Goal: Navigation & Orientation: Find specific page/section

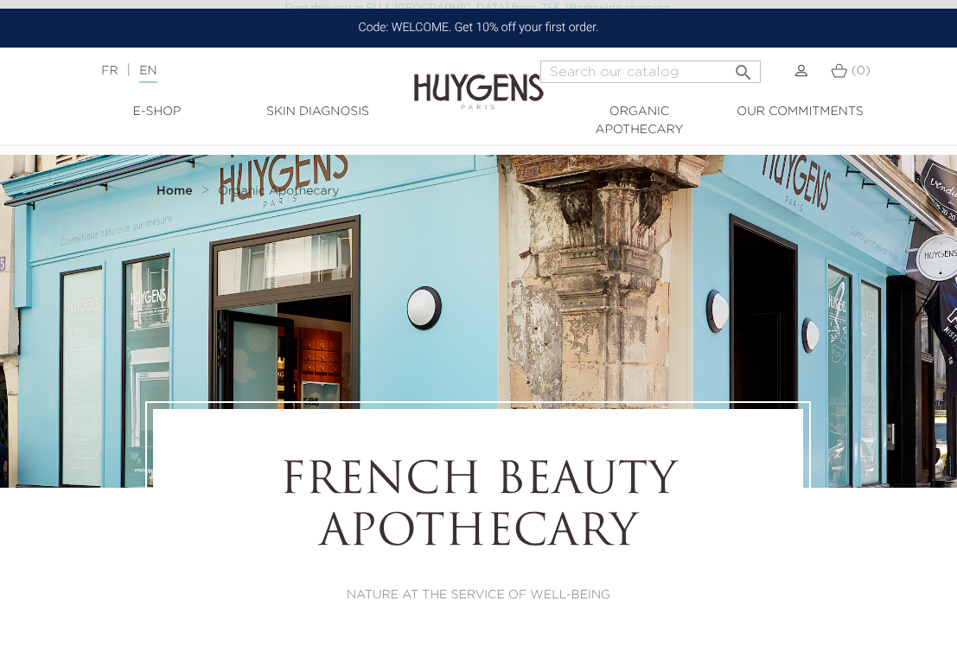
select select "FR"
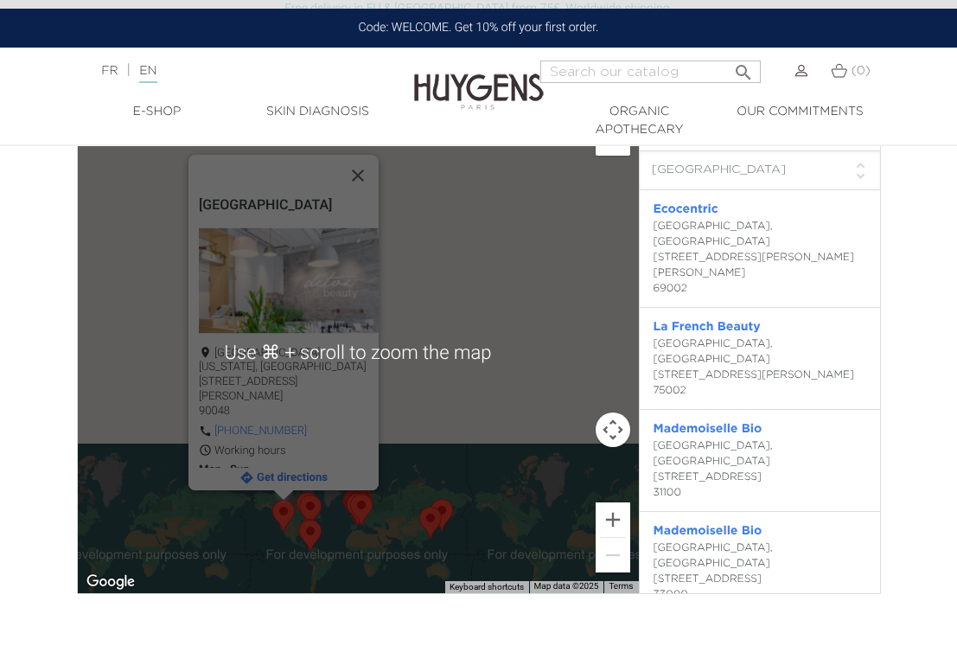
scroll to position [3175, 0]
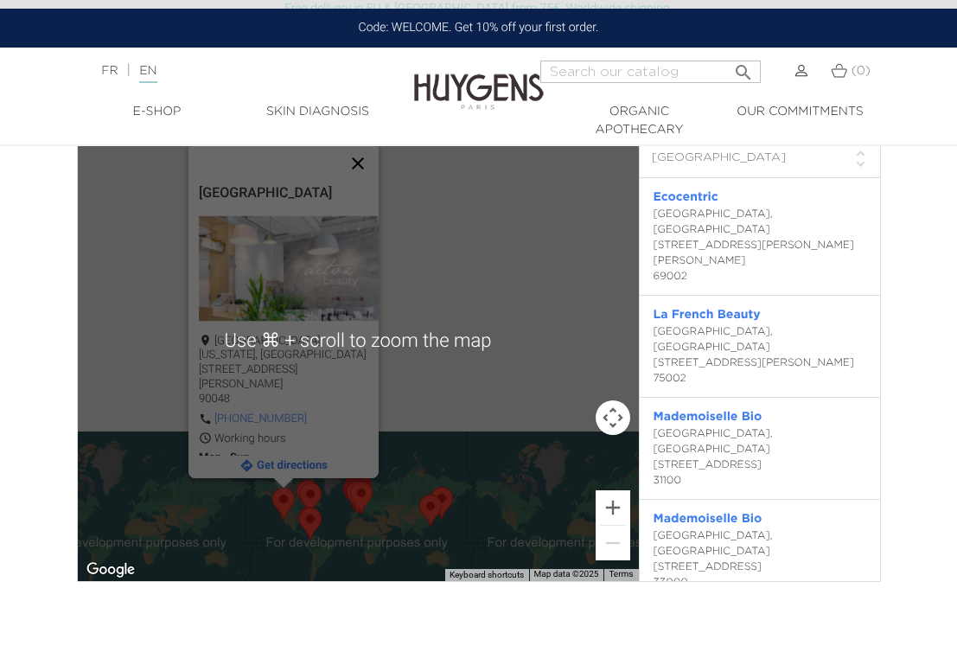
click at [350, 184] on button "Close" at bounding box center [357, 163] width 41 height 41
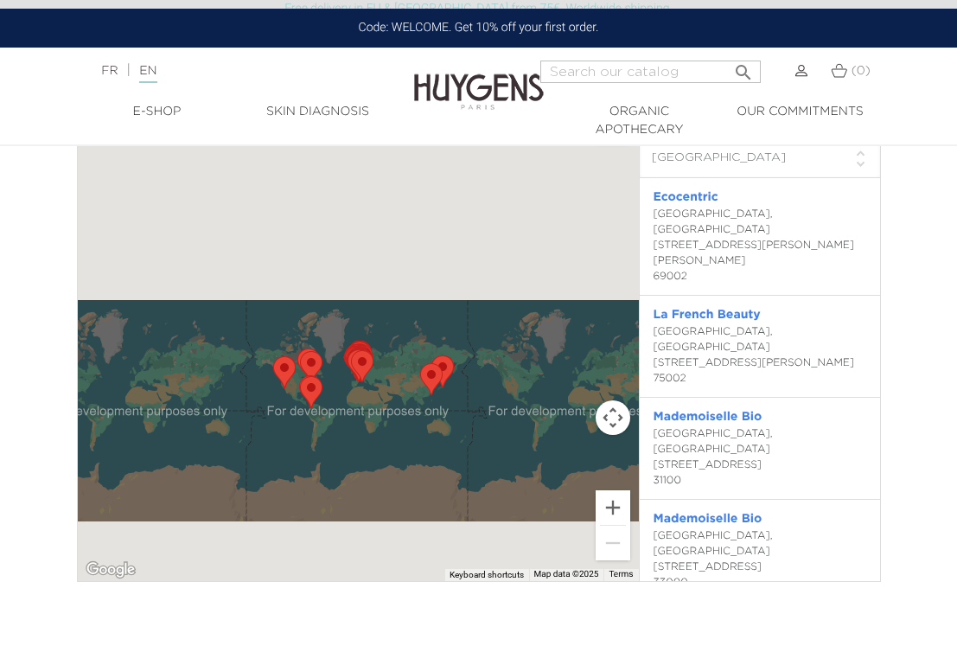
drag, startPoint x: 436, startPoint y: 424, endPoint x: 430, endPoint y: 285, distance: 138.5
click at [430, 286] on div at bounding box center [358, 340] width 561 height 481
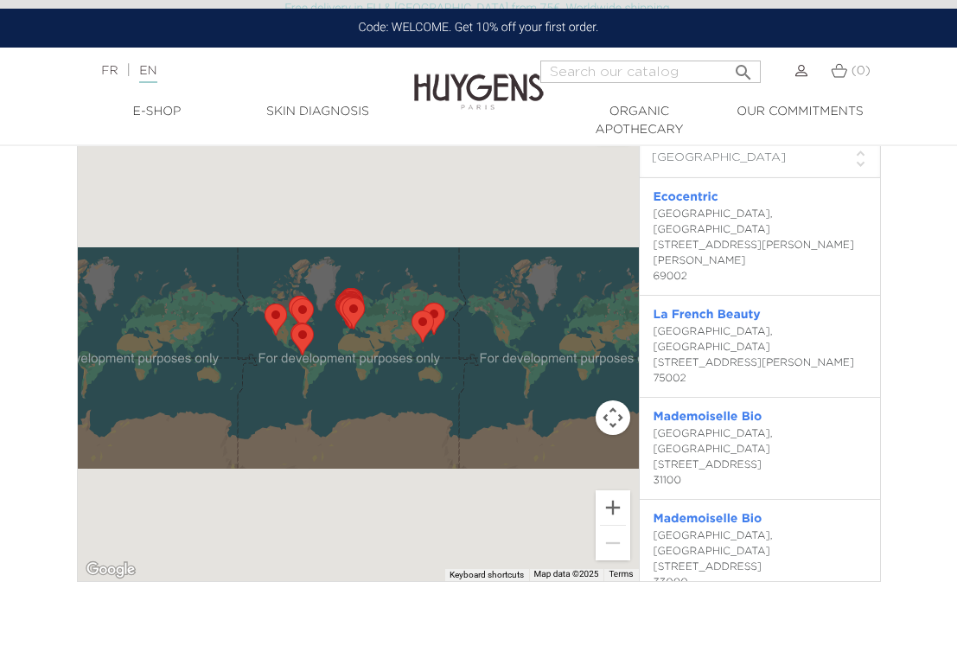
drag, startPoint x: 430, startPoint y: 285, endPoint x: 427, endPoint y: 232, distance: 53.7
click at [427, 232] on div at bounding box center [358, 340] width 561 height 481
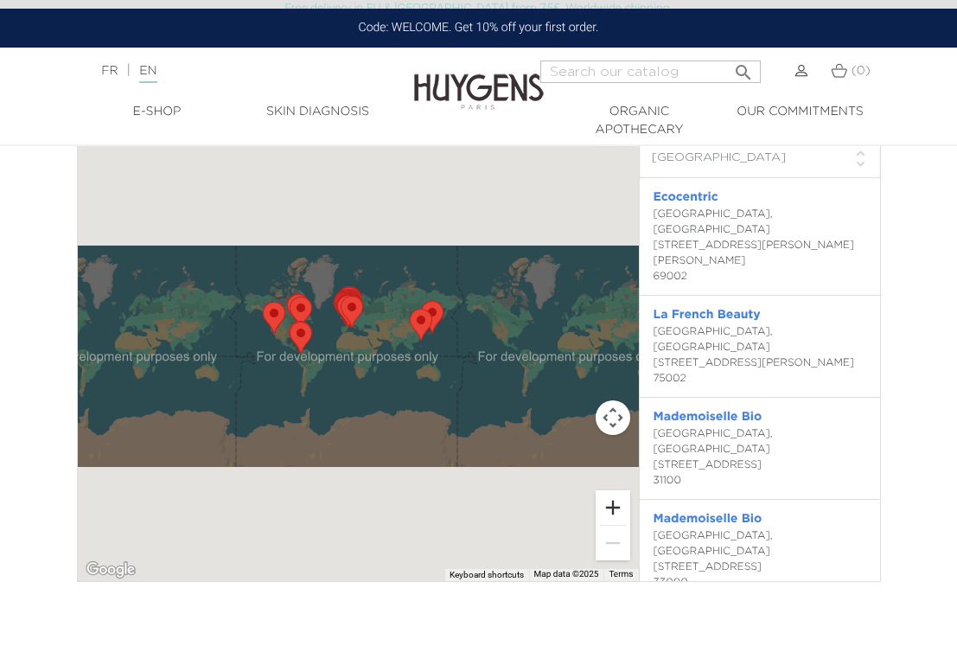
click at [613, 502] on button "Zoom in" at bounding box center [613, 507] width 35 height 35
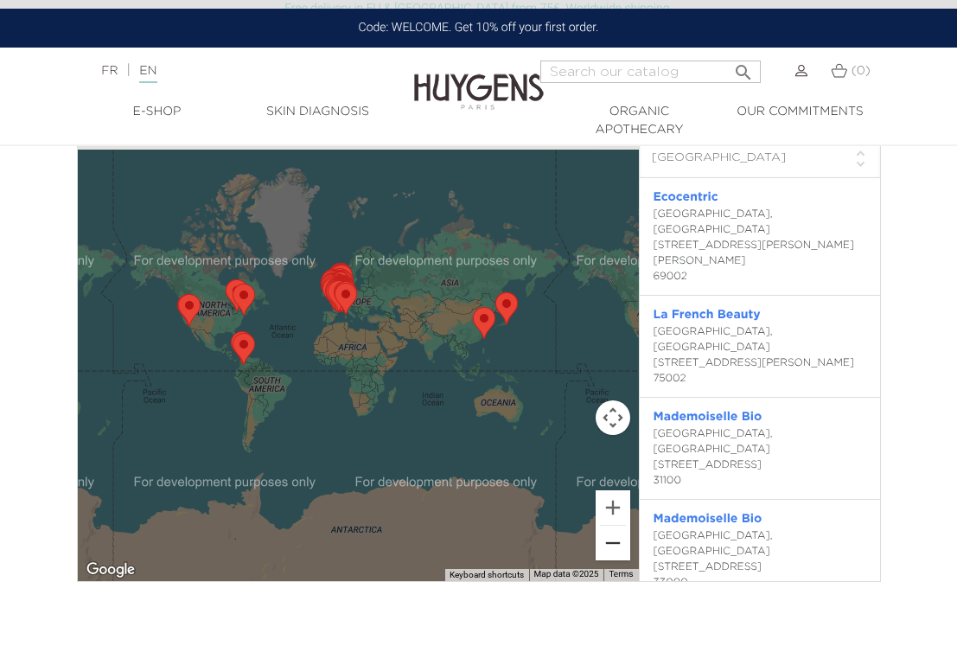
click at [616, 554] on button "Zoom out" at bounding box center [613, 543] width 35 height 35
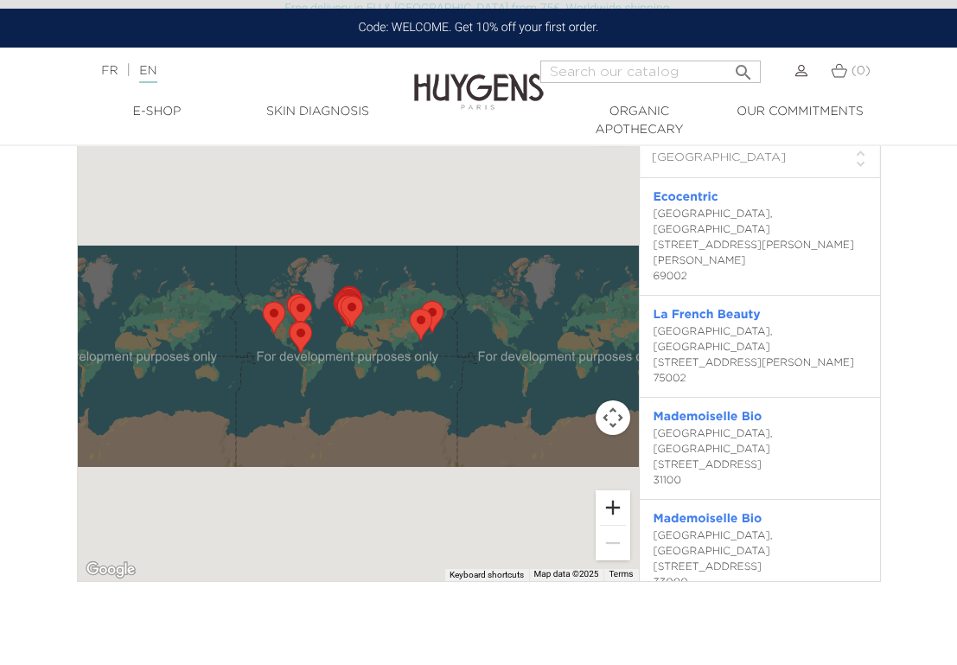
click at [615, 507] on button "Zoom in" at bounding box center [613, 507] width 35 height 35
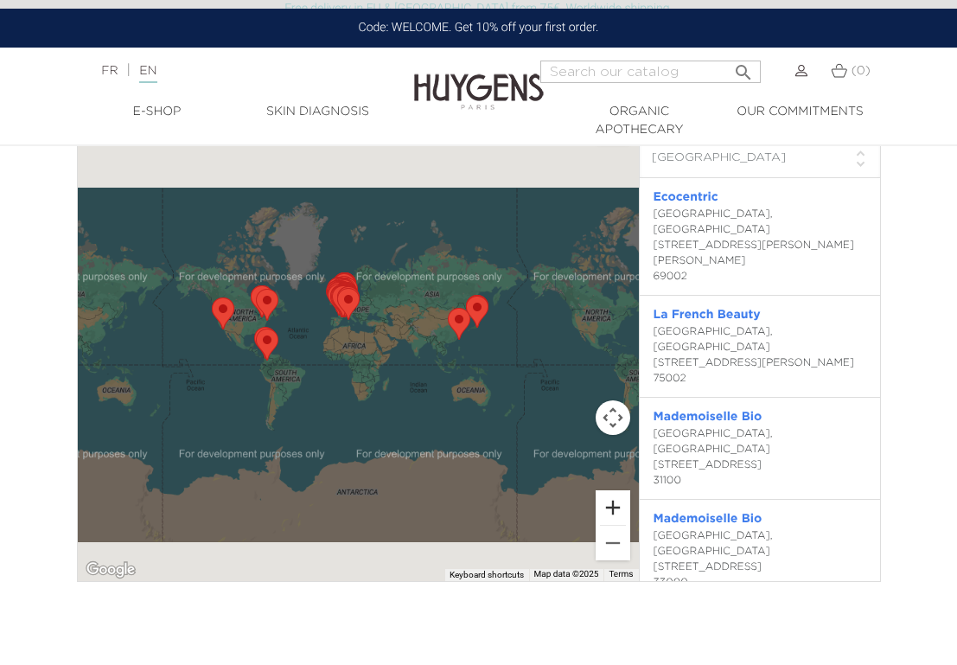
click at [615, 507] on button "Zoom in" at bounding box center [613, 507] width 35 height 35
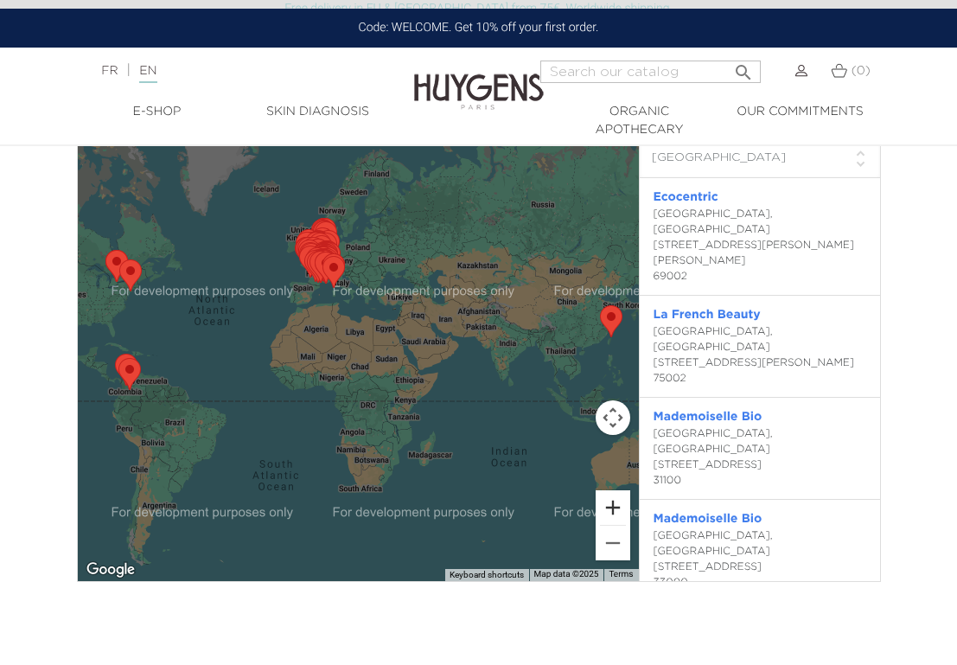
click at [617, 513] on button "Zoom in" at bounding box center [613, 507] width 35 height 35
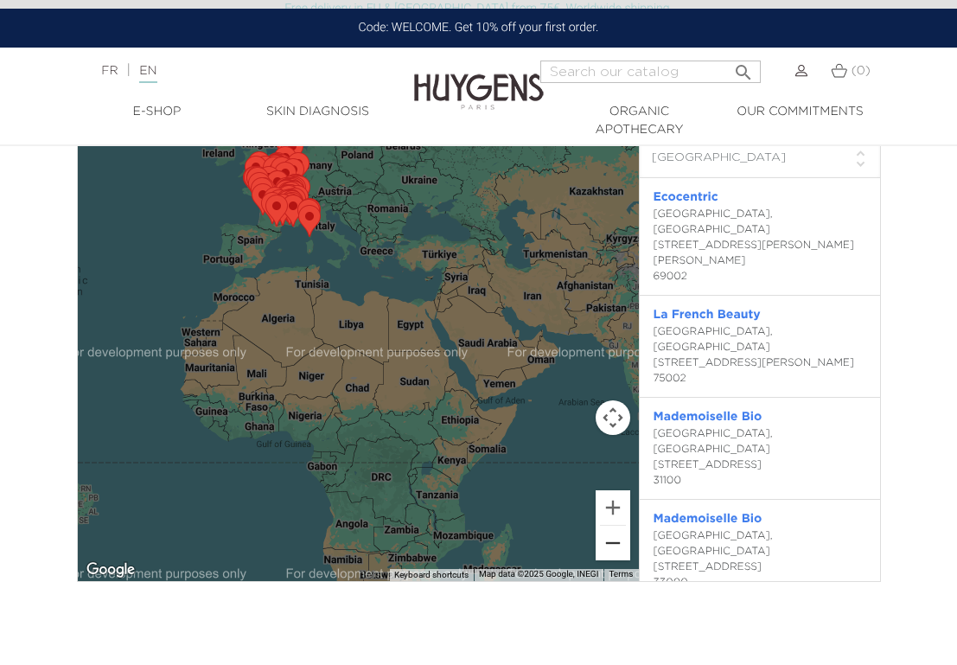
click at [614, 537] on button "Zoom out" at bounding box center [613, 543] width 35 height 35
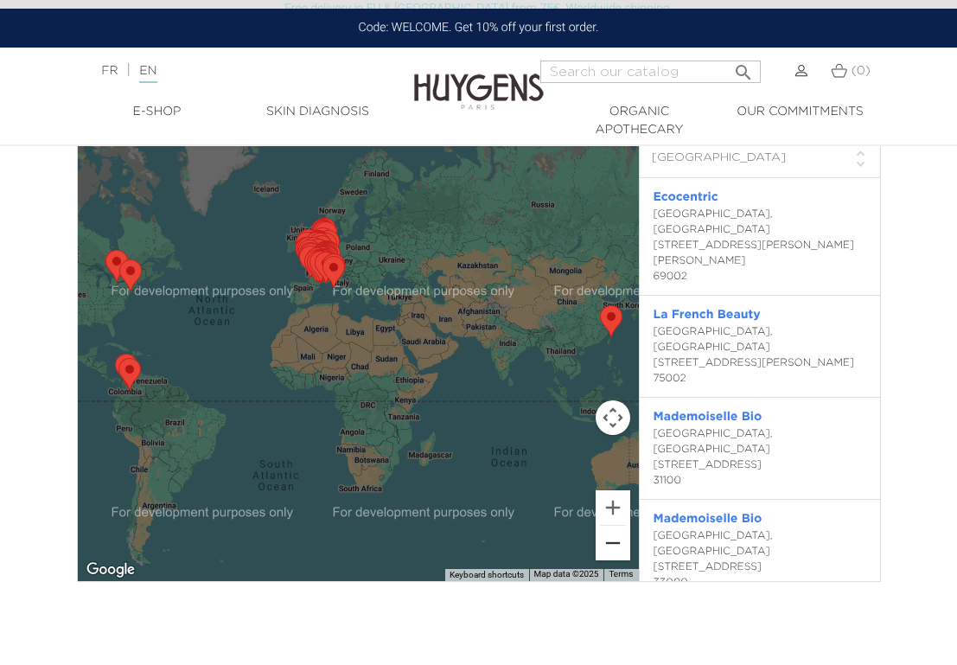
click at [614, 537] on button "Zoom out" at bounding box center [613, 543] width 35 height 35
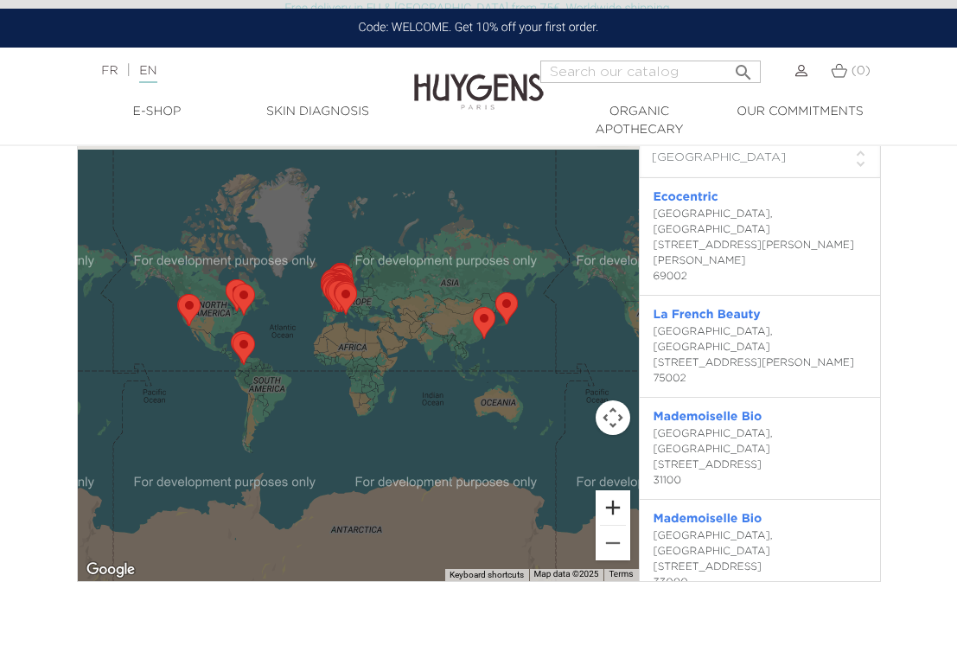
click at [616, 505] on button "Zoom in" at bounding box center [613, 507] width 35 height 35
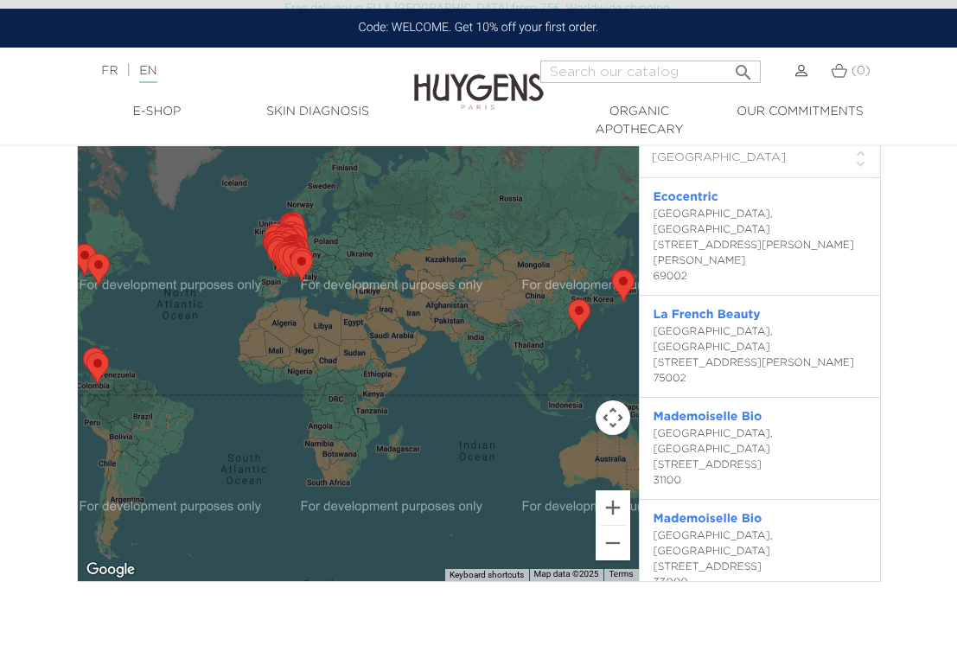
drag, startPoint x: 481, startPoint y: 473, endPoint x: 448, endPoint y: 467, distance: 33.4
click at [447, 467] on div at bounding box center [358, 340] width 561 height 481
